Goal: Transaction & Acquisition: Obtain resource

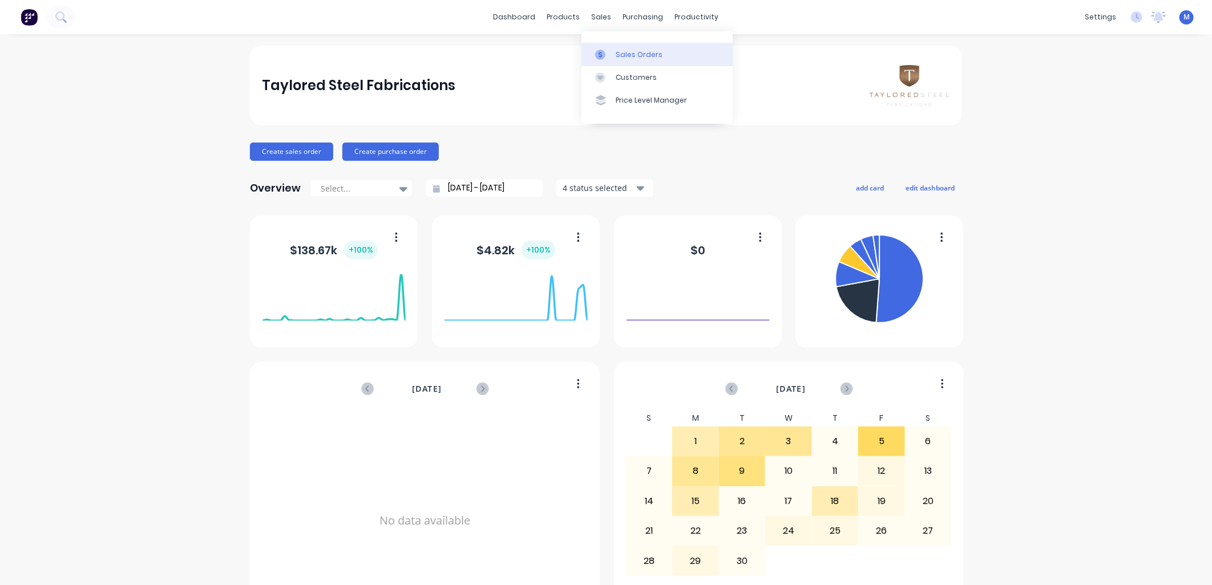
click at [616, 50] on div "Sales Orders" at bounding box center [639, 55] width 47 height 10
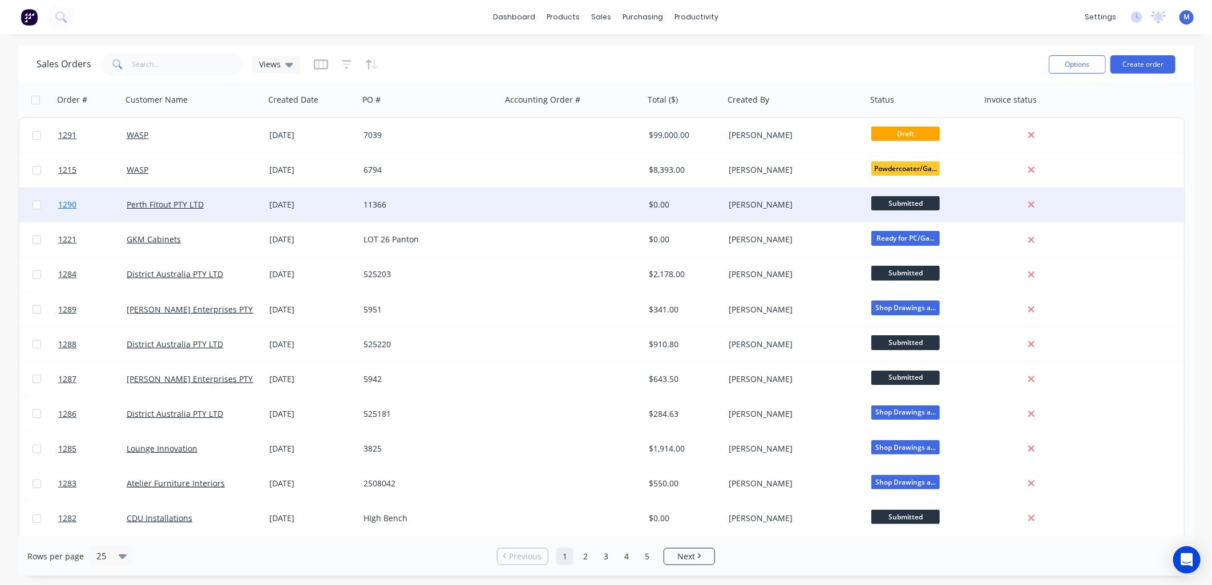
click at [76, 204] on span "1290" at bounding box center [67, 204] width 18 height 11
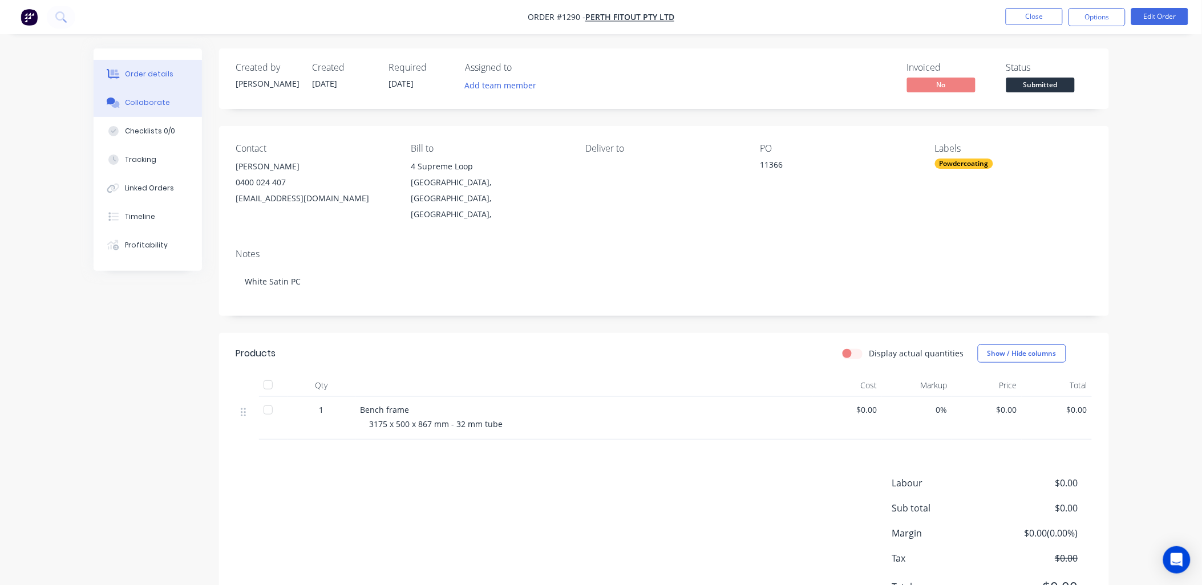
click at [152, 106] on div "Collaborate" at bounding box center [147, 103] width 45 height 10
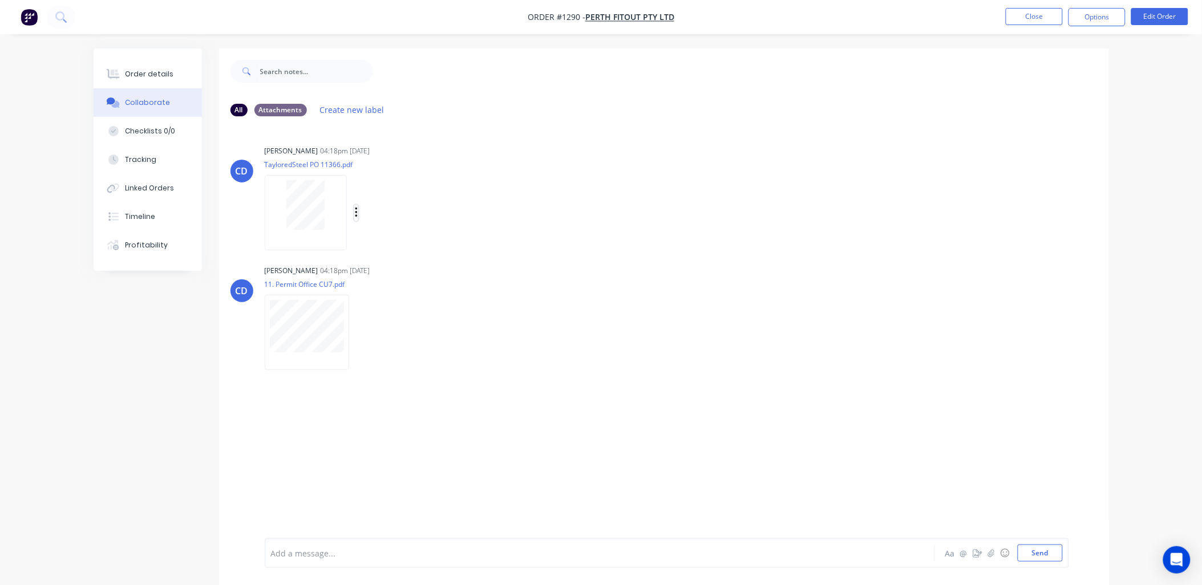
click at [358, 208] on button "button" at bounding box center [356, 213] width 5 height 17
click at [398, 240] on button "Download" at bounding box center [431, 244] width 128 height 26
click at [358, 332] on icon "button" at bounding box center [358, 332] width 3 height 13
click at [395, 360] on button "Download" at bounding box center [434, 363] width 128 height 26
